Goal: Task Accomplishment & Management: Use online tool/utility

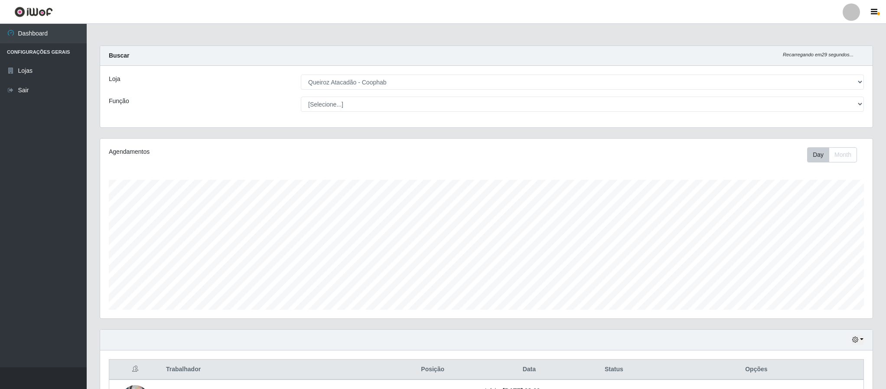
select select "463"
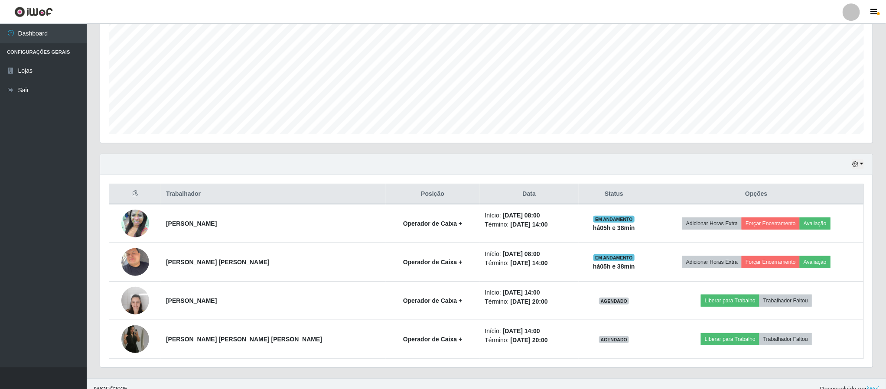
scroll to position [181, 772]
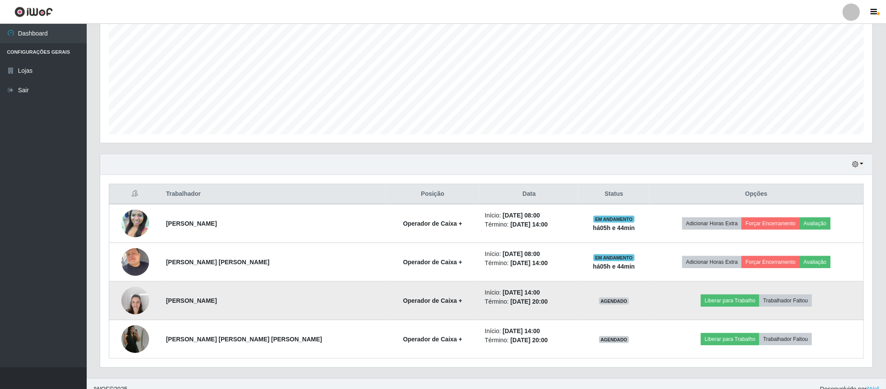
click at [146, 306] on img at bounding box center [135, 300] width 28 height 37
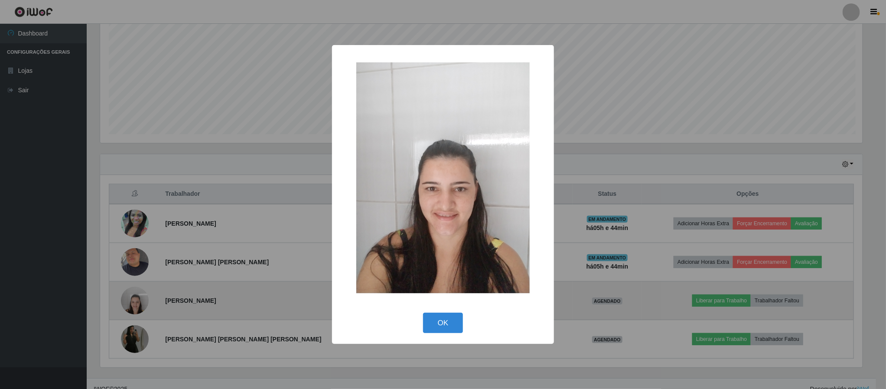
scroll to position [181, 765]
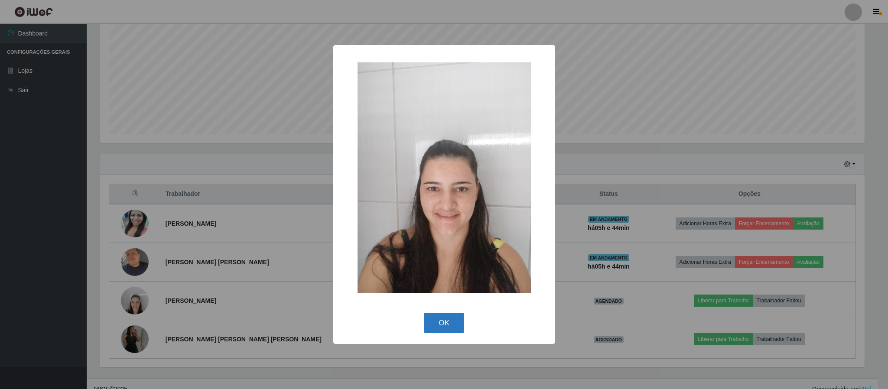
click at [437, 325] on button "OK" at bounding box center [444, 323] width 40 height 20
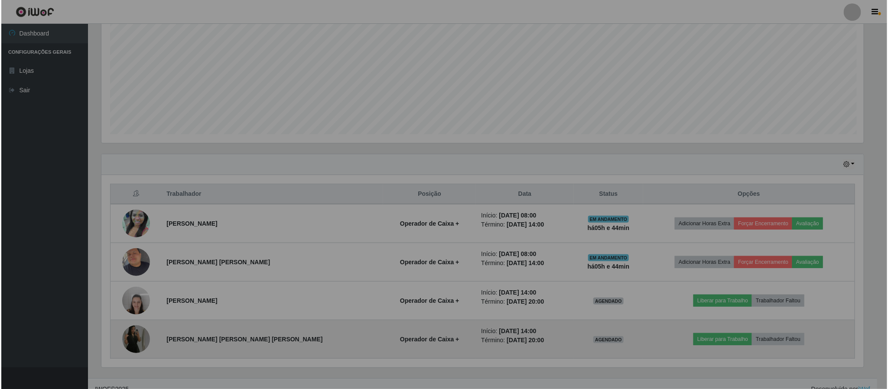
scroll to position [181, 772]
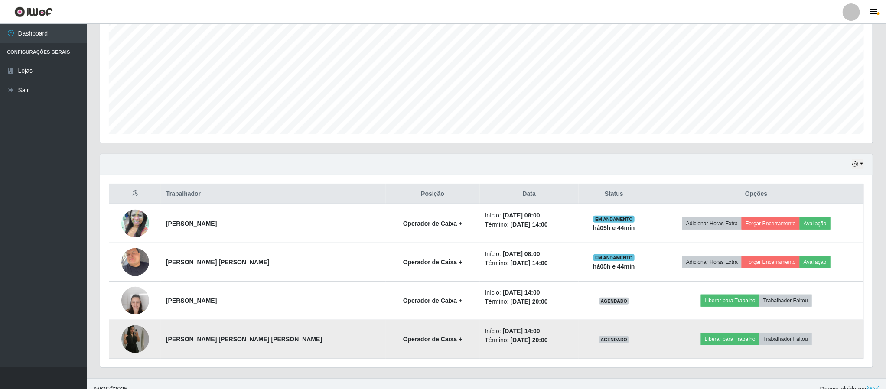
click at [138, 344] on img at bounding box center [135, 339] width 28 height 49
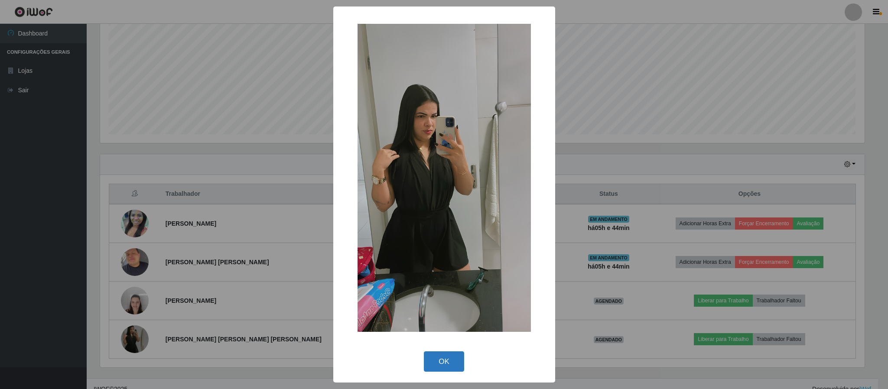
click at [441, 359] on button "OK" at bounding box center [444, 362] width 40 height 20
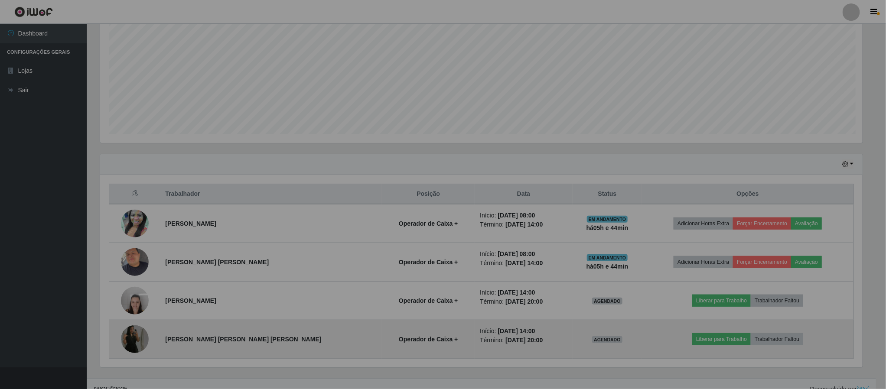
scroll to position [181, 772]
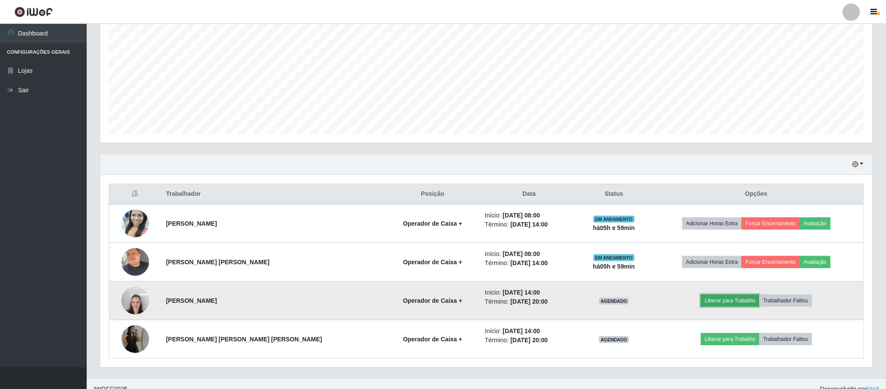
click at [710, 301] on button "Liberar para Trabalho" at bounding box center [730, 301] width 59 height 12
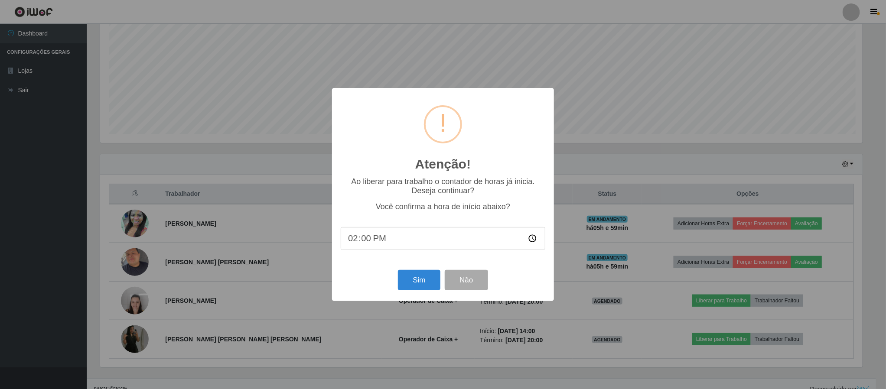
scroll to position [181, 765]
click at [423, 287] on button "Sim" at bounding box center [420, 280] width 42 height 20
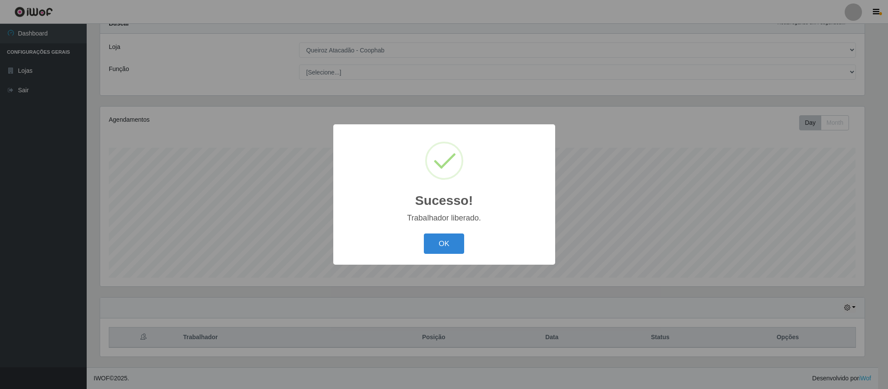
click at [886, 211] on div "Sucesso! × Trabalhador liberado. OK Cancel" at bounding box center [444, 194] width 888 height 389
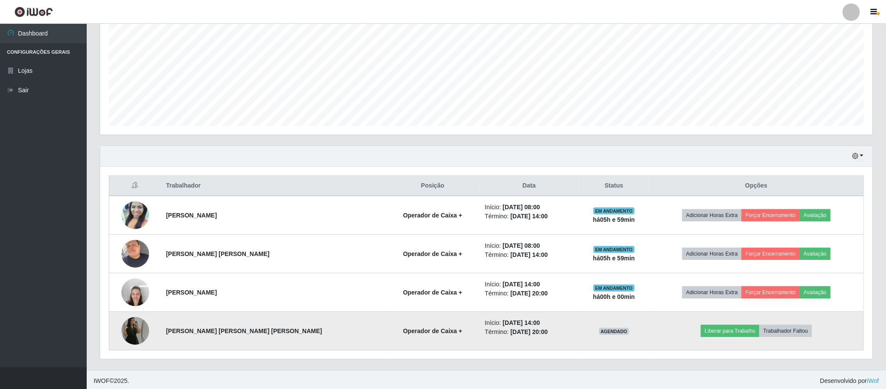
scroll to position [189, 0]
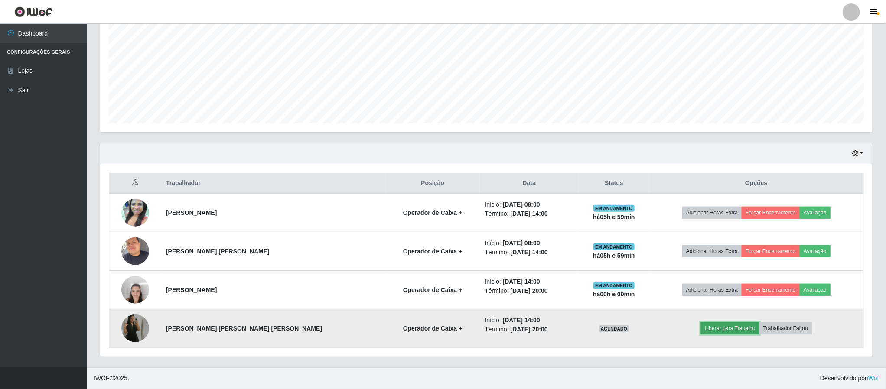
click at [715, 330] on button "Liberar para Trabalho" at bounding box center [730, 329] width 59 height 12
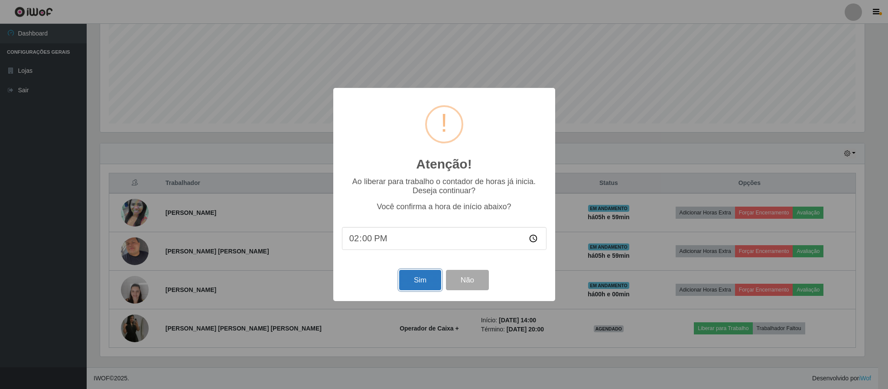
click at [424, 277] on button "Sim" at bounding box center [420, 280] width 42 height 20
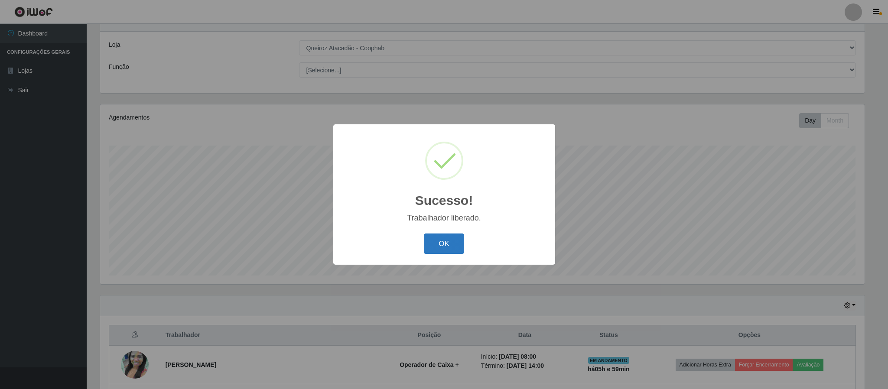
click at [432, 243] on button "OK" at bounding box center [444, 244] width 40 height 20
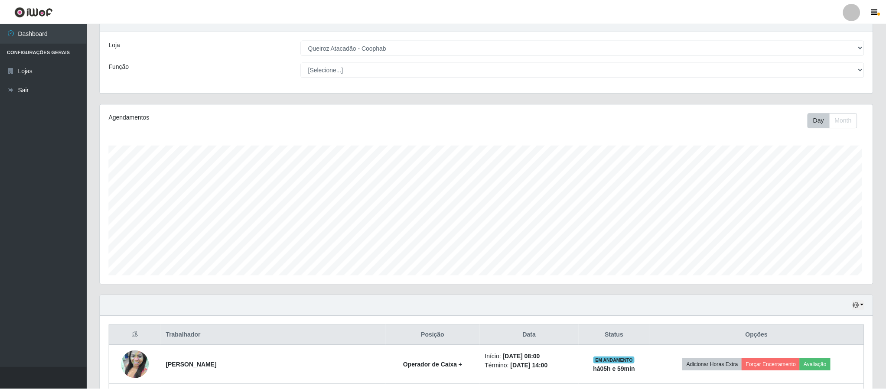
scroll to position [181, 772]
